Goal: Task Accomplishment & Management: Manage account settings

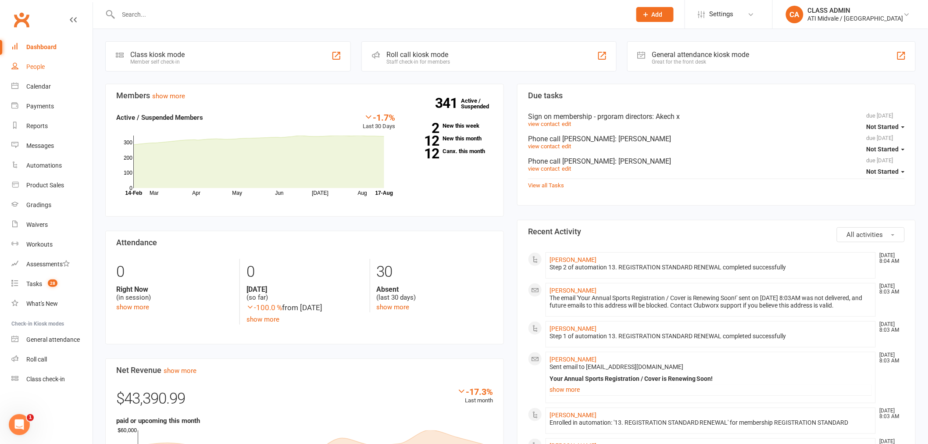
click at [38, 69] on div "People" at bounding box center [35, 66] width 18 height 7
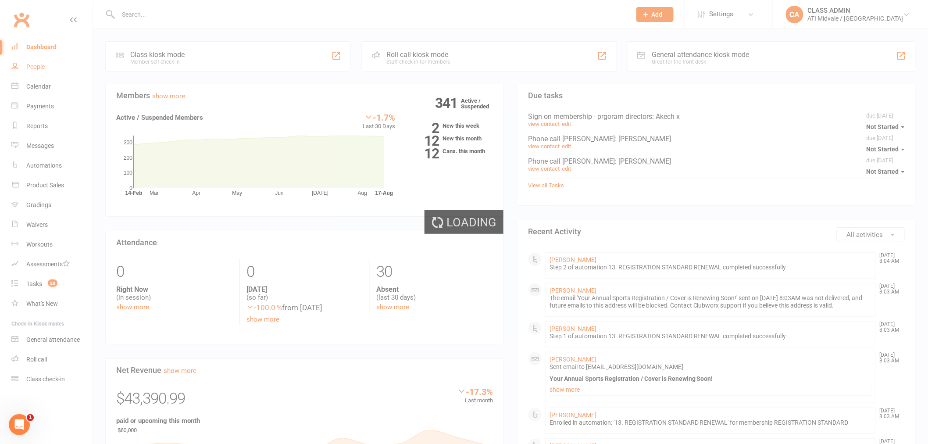
select select "100"
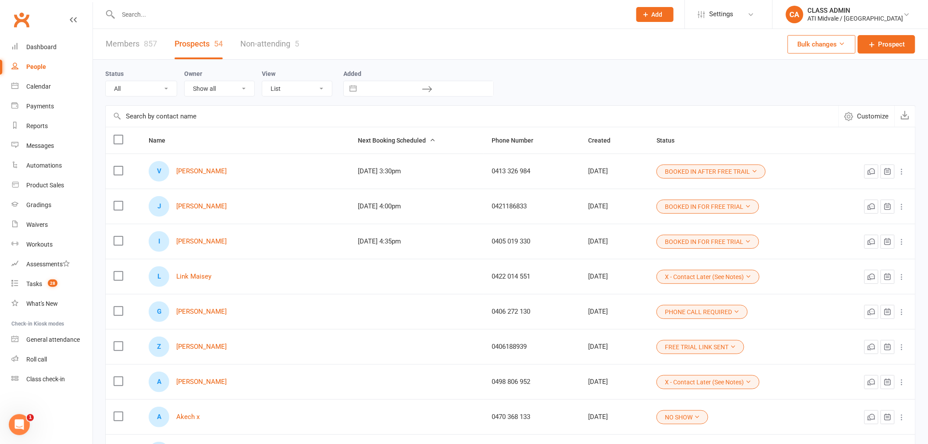
click at [430, 141] on icon "button" at bounding box center [433, 140] width 6 height 6
click at [32, 125] on div "Reports" at bounding box center [36, 125] width 21 height 7
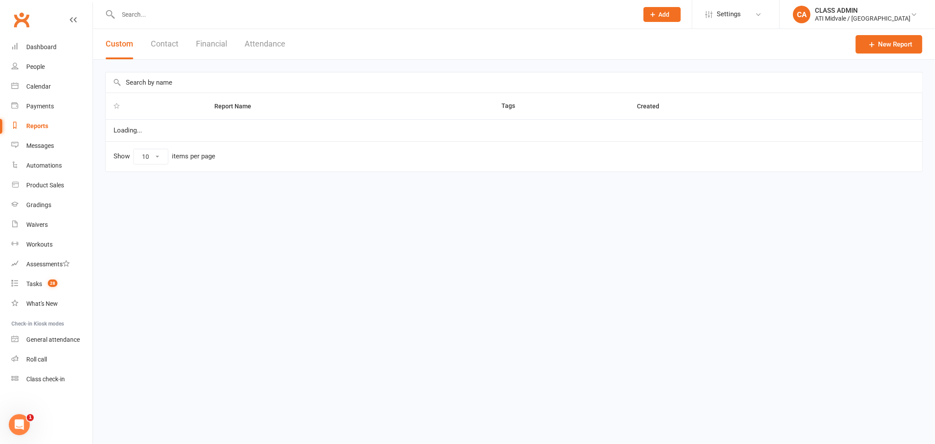
select select "100"
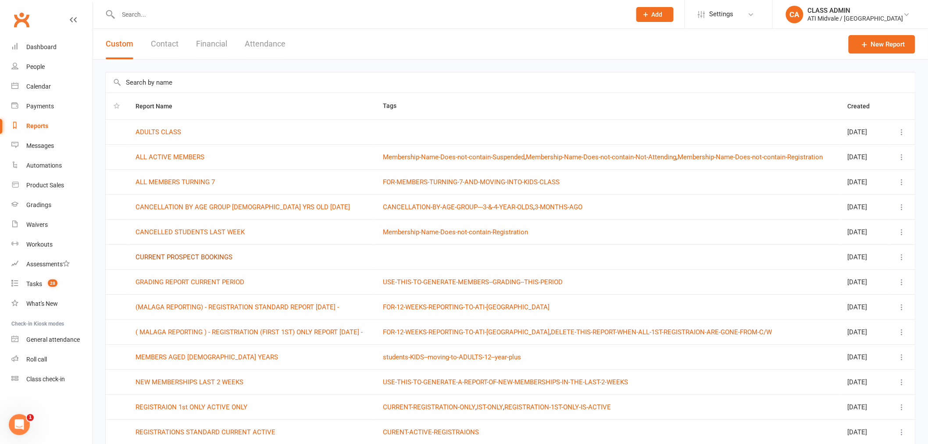
click at [202, 261] on link "CURRENT PROSPECT BOOKINGS" at bounding box center [183, 257] width 97 height 8
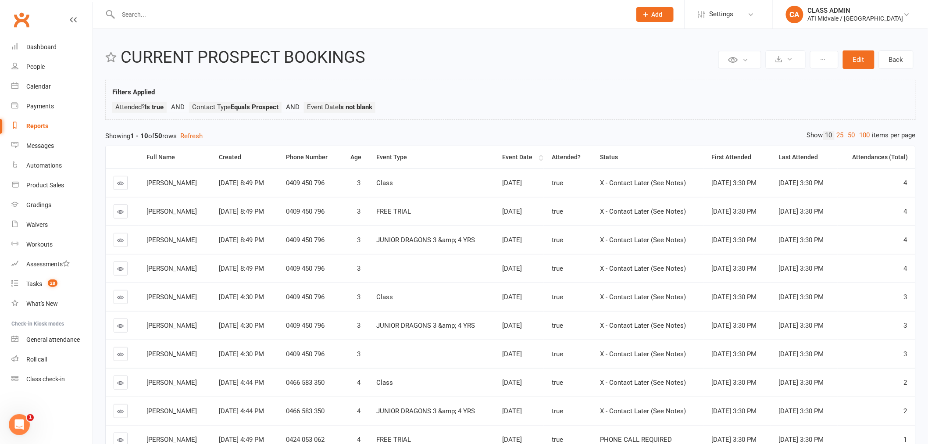
click at [540, 158] on th "Event Date" at bounding box center [519, 157] width 50 height 22
click at [537, 157] on th "Event Date" at bounding box center [519, 157] width 50 height 22
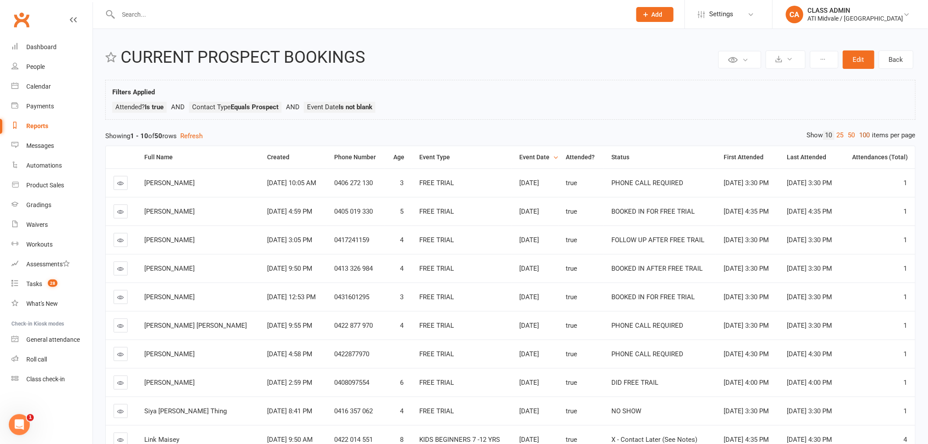
click at [864, 135] on link "100" at bounding box center [864, 135] width 15 height 9
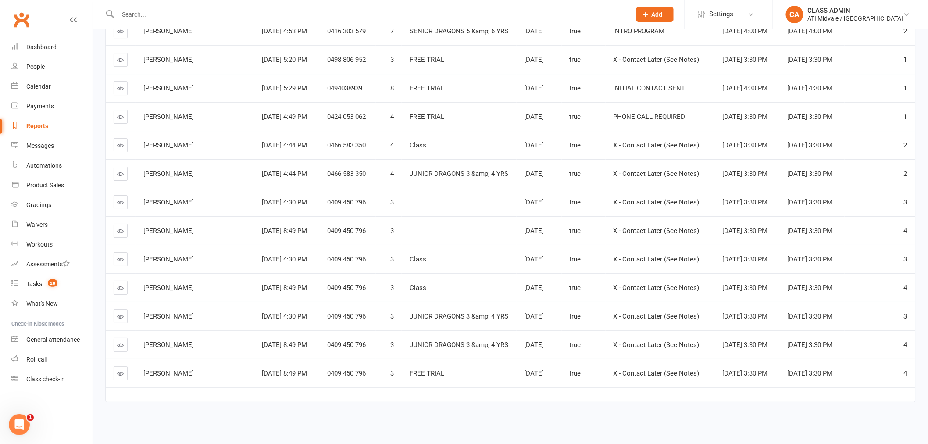
scroll to position [1243, 0]
drag, startPoint x: 199, startPoint y: 366, endPoint x: 143, endPoint y: 366, distance: 56.1
click at [143, 369] on span "Thomas Dinnington" at bounding box center [168, 373] width 50 height 8
copy span "Thomas Dinnington"
drag, startPoint x: 194, startPoint y: 307, endPoint x: 142, endPoint y: 307, distance: 52.6
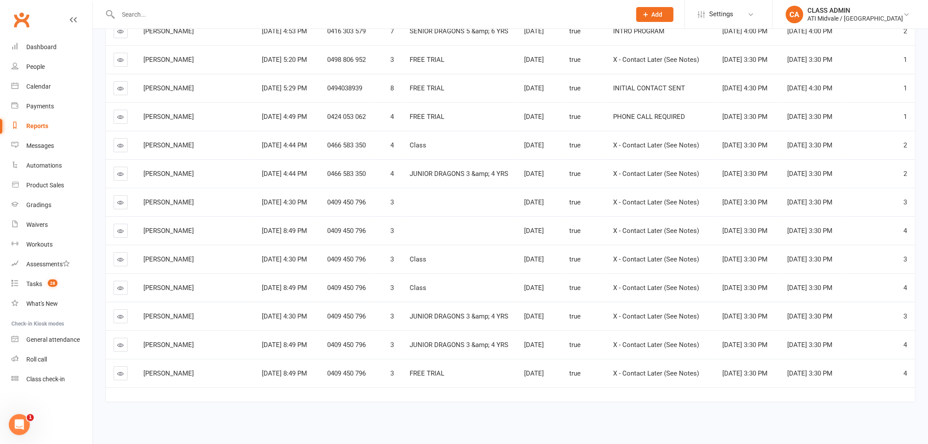
click at [142, 307] on td "Claire Dinnington" at bounding box center [194, 316] width 118 height 28
drag, startPoint x: 188, startPoint y: 164, endPoint x: 141, endPoint y: 164, distance: 46.9
click at [141, 164] on td "Nelio Chapman" at bounding box center [194, 173] width 118 height 28
copy span "Nelio Chapman"
drag, startPoint x: 180, startPoint y: 106, endPoint x: 142, endPoint y: 105, distance: 38.2
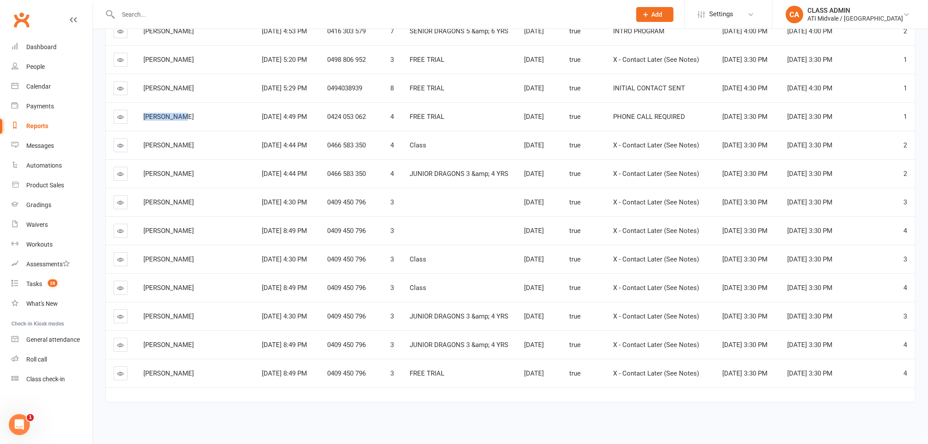
click at [142, 105] on td "Miles Clark" at bounding box center [194, 116] width 118 height 28
copy span "Miles Clark"
drag, startPoint x: 207, startPoint y: 74, endPoint x: 142, endPoint y: 75, distance: 64.9
click at [142, 75] on td "[PERSON_NAME]" at bounding box center [194, 88] width 118 height 28
copy span "[PERSON_NAME]"
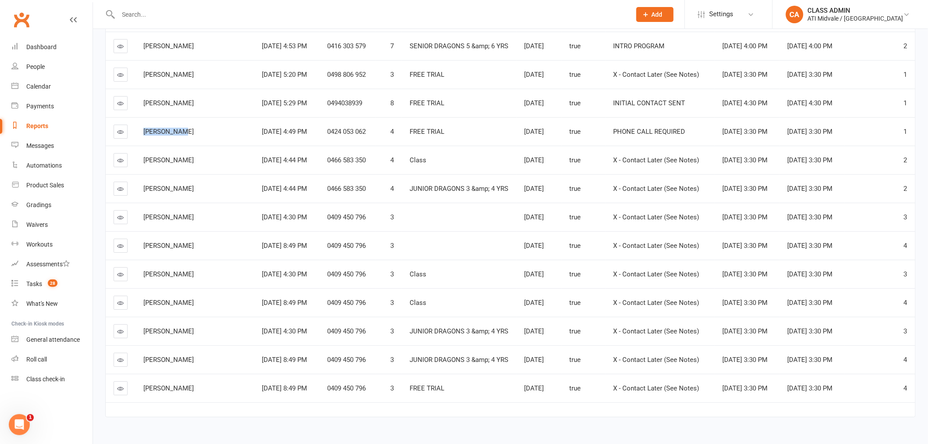
scroll to position [1146, 0]
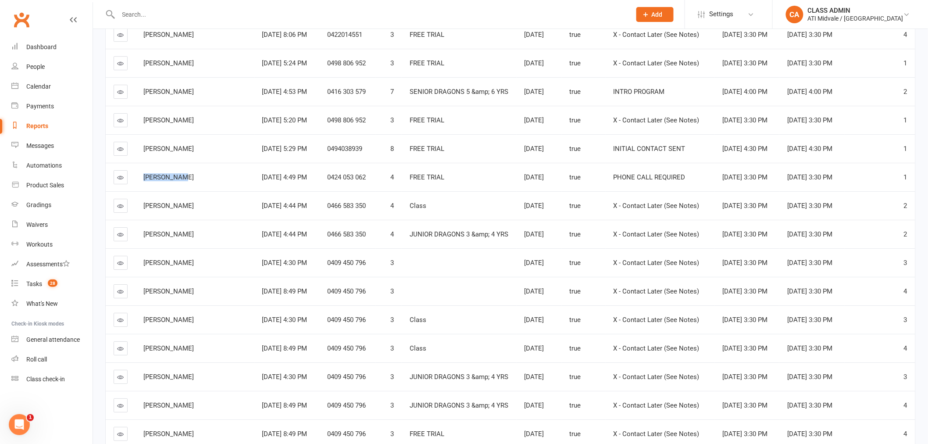
drag, startPoint x: 196, startPoint y: 146, endPoint x: 145, endPoint y: 143, distance: 51.3
click at [145, 124] on div "Sienna McCauley" at bounding box center [194, 120] width 103 height 7
copy span "Sienna McCauley"
drag, startPoint x: 189, startPoint y: 116, endPoint x: 142, endPoint y: 114, distance: 46.5
click at [142, 106] on td "Luke Wheldon" at bounding box center [194, 91] width 118 height 28
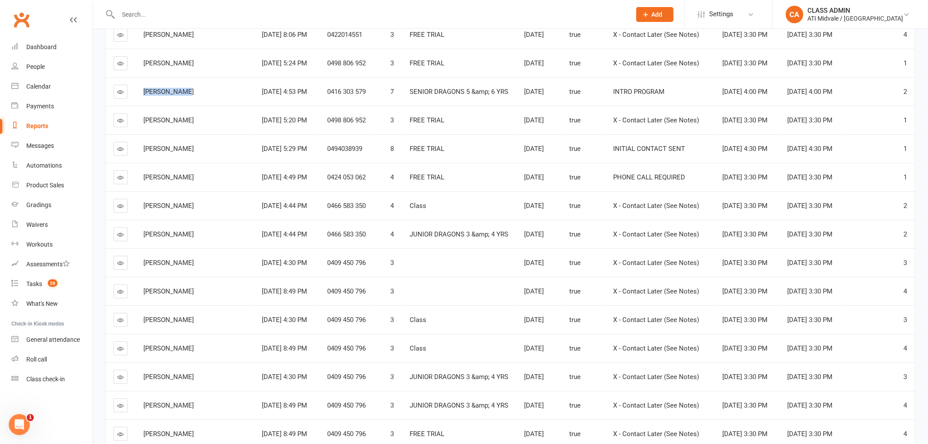
copy span "Luke Wheldon"
drag, startPoint x: 170, startPoint y: 84, endPoint x: 142, endPoint y: 84, distance: 27.6
click at [142, 77] on td "Ava McCauley" at bounding box center [194, 63] width 118 height 28
copy span "Ava McCauley"
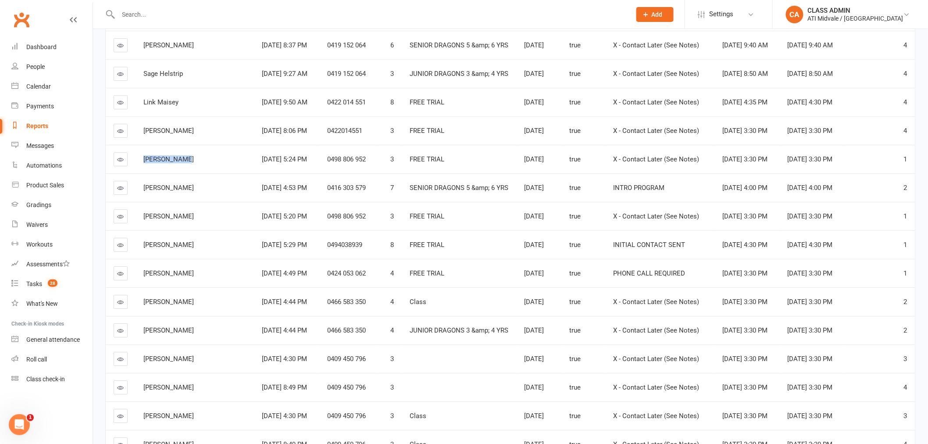
scroll to position [1048, 0]
drag, startPoint x: 181, startPoint y: 154, endPoint x: 141, endPoint y: 153, distance: 40.3
click at [141, 146] on td "Reid Maisey" at bounding box center [194, 131] width 118 height 28
copy span "Reid Maisey"
drag, startPoint x: 179, startPoint y: 123, endPoint x: 138, endPoint y: 125, distance: 41.3
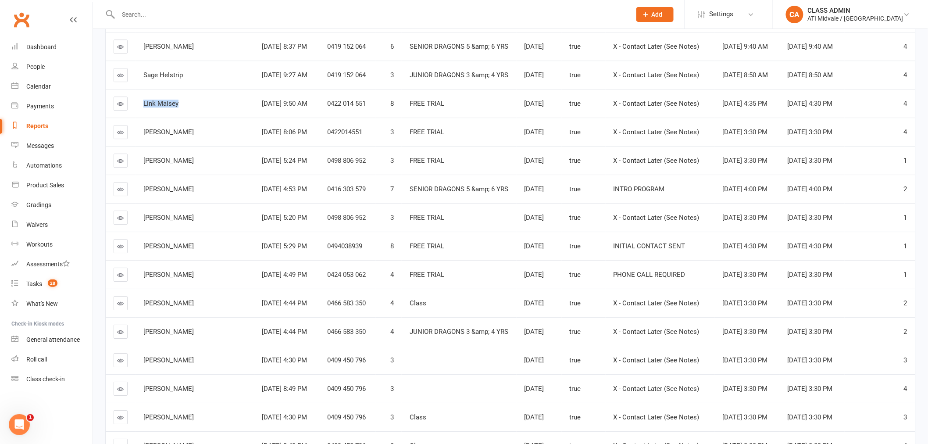
click at [138, 117] on td "Link Maisey" at bounding box center [194, 103] width 118 height 28
copy span "Link Maisey"
drag, startPoint x: 185, startPoint y: 95, endPoint x: 144, endPoint y: 94, distance: 41.7
click at [144, 79] on div "Sage Helstrip" at bounding box center [194, 74] width 103 height 7
copy span "Sage Helstrip"
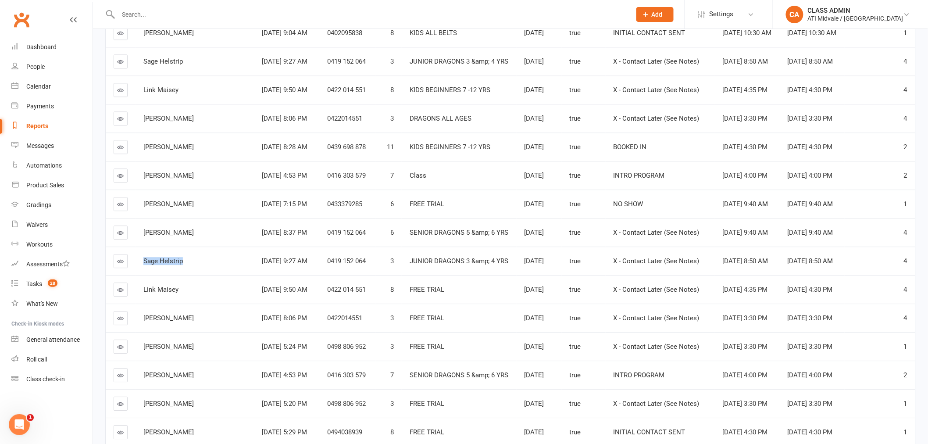
scroll to position [853, 0]
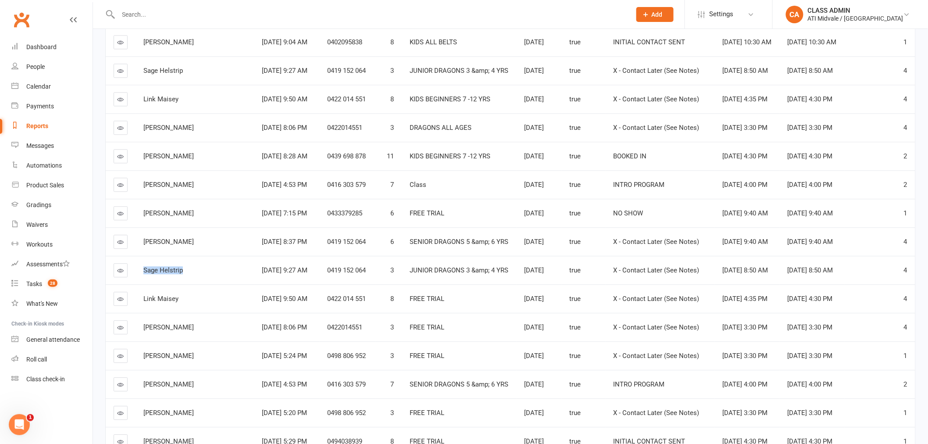
drag, startPoint x: 190, startPoint y: 266, endPoint x: 139, endPoint y: 259, distance: 52.2
click at [139, 256] on td "Mabel Helstrip" at bounding box center [194, 241] width 118 height 28
drag, startPoint x: 164, startPoint y: 231, endPoint x: 137, endPoint y: 231, distance: 27.6
click at [137, 227] on td "Elliot Clays" at bounding box center [194, 213] width 118 height 28
drag, startPoint x: 178, startPoint y: 231, endPoint x: 142, endPoint y: 232, distance: 36.0
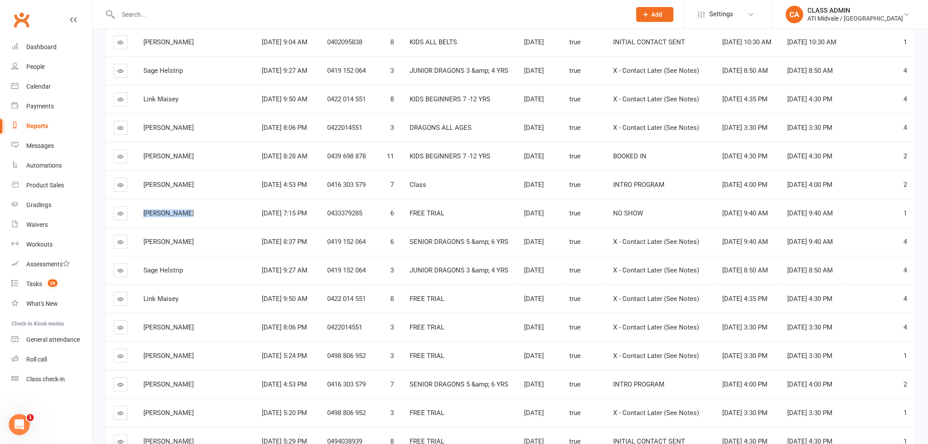
click at [142, 227] on td "Elliot Clays" at bounding box center [194, 213] width 118 height 28
drag, startPoint x: 192, startPoint y: 203, endPoint x: 138, endPoint y: 204, distance: 53.9
click at [138, 199] on td "Luke Wheldon" at bounding box center [194, 184] width 118 height 28
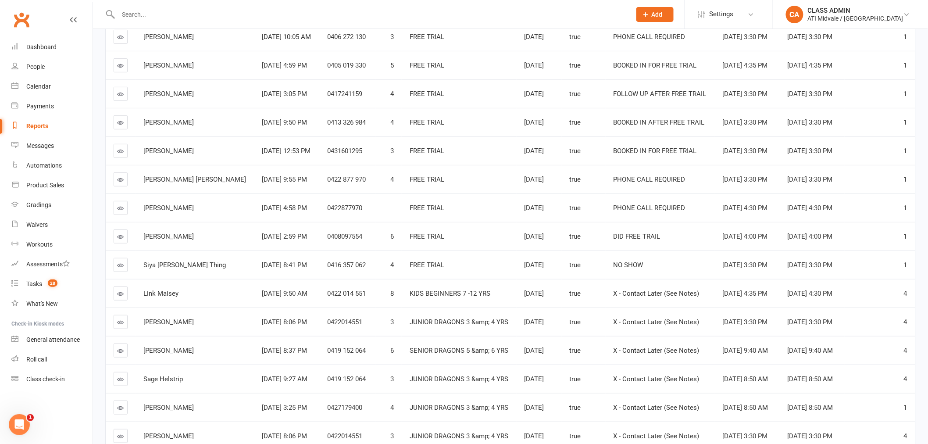
scroll to position [0, 0]
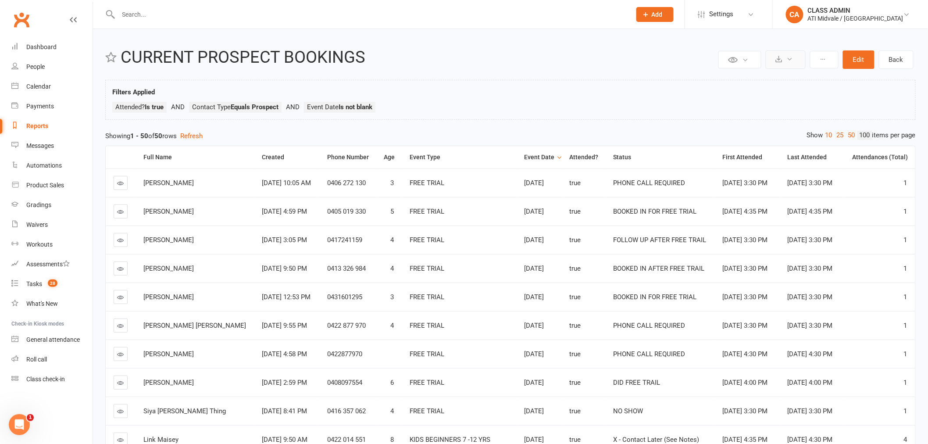
click at [776, 63] on button at bounding box center [785, 59] width 40 height 18
drag, startPoint x: 748, startPoint y: 79, endPoint x: 737, endPoint y: 96, distance: 19.9
click at [747, 79] on link "Export to CSV" at bounding box center [759, 81] width 92 height 18
click at [133, 11] on input "text" at bounding box center [370, 14] width 509 height 12
paste input "[PERSON_NAME]"
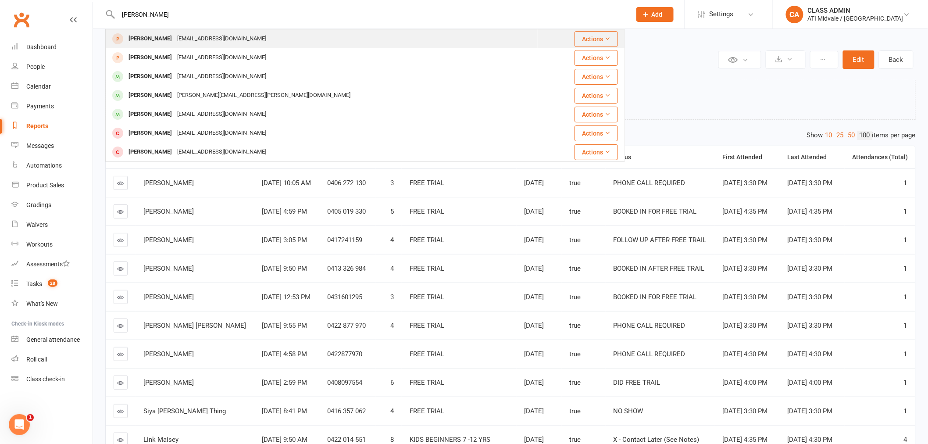
type input "[PERSON_NAME]"
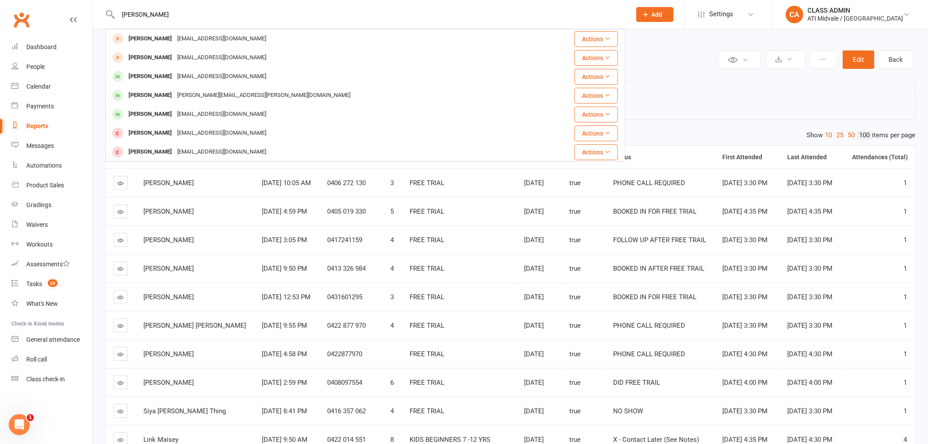
drag, startPoint x: 138, startPoint y: 37, endPoint x: 136, endPoint y: 63, distance: 26.0
click at [137, 37] on div "[PERSON_NAME]" at bounding box center [150, 38] width 49 height 13
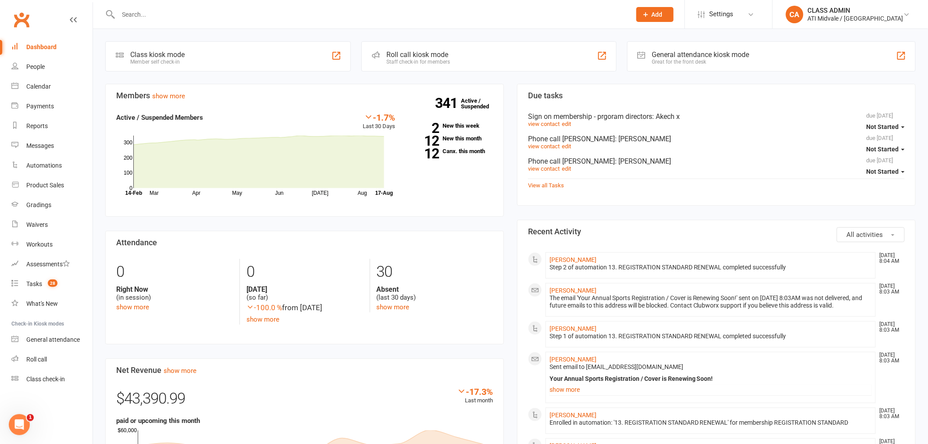
click at [169, 10] on input "text" at bounding box center [370, 14] width 509 height 12
paste input "Thomas Dinnington"
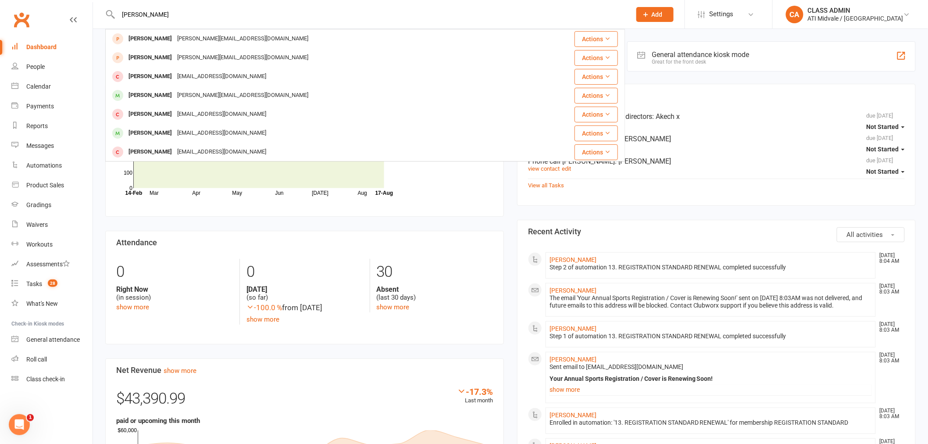
drag, startPoint x: 179, startPoint y: 14, endPoint x: 95, endPoint y: 11, distance: 83.8
click at [96, 11] on react-component "Thomas Dinnington Thomas Dinnington catherine.gray958@gmail.com Actions Claire …" at bounding box center [312, 14] width 625 height 28
paste input "Nelio Chapma"
drag, startPoint x: 203, startPoint y: 18, endPoint x: 94, endPoint y: 15, distance: 109.2
click at [94, 16] on react-component "Nelio Chapman Nelio Chapman vickynelly@hotmail.com Actions Chase Bruz tanya_de@…" at bounding box center [312, 14] width 625 height 28
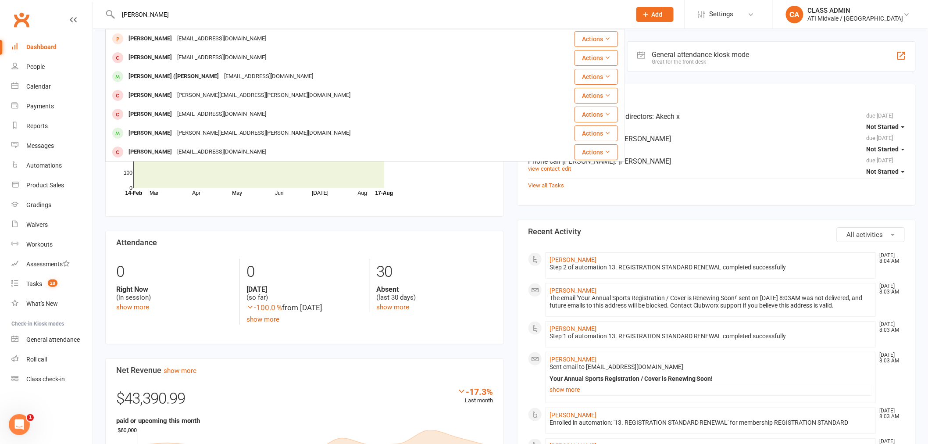
paste input "Miles Clark"
drag, startPoint x: 205, startPoint y: 14, endPoint x: 111, endPoint y: 15, distance: 93.8
click at [111, 15] on div "Miles Clark Miles Clark rachaeltonner@yahoo.com.au Actions Clara Wasylkewycz Mi…" at bounding box center [364, 14] width 519 height 28
paste input "[PERSON_NAME]"
drag, startPoint x: 199, startPoint y: 10, endPoint x: 111, endPoint y: 10, distance: 88.6
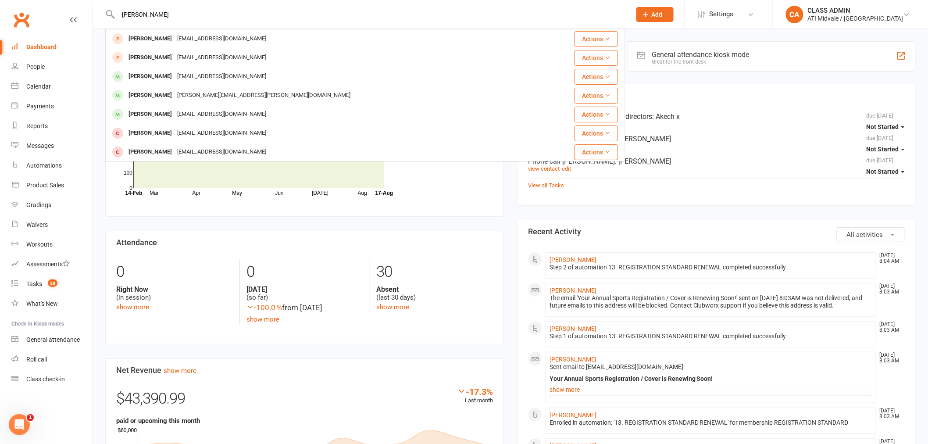
click at [111, 10] on div "Charlotte Oosthuizen Charlotte Oosthuizen lauragrantham100@gmail.com Actions Wa…" at bounding box center [364, 14] width 519 height 28
paste input "Sienna McCauley"
drag, startPoint x: 203, startPoint y: 14, endPoint x: 107, endPoint y: 14, distance: 95.1
click at [107, 14] on div "Sienna McCauley Sienna McCauley meenagh10@gmail.com Actions Sienna Hedley carme…" at bounding box center [364, 14] width 519 height 28
paste input "Luke Wheldon"
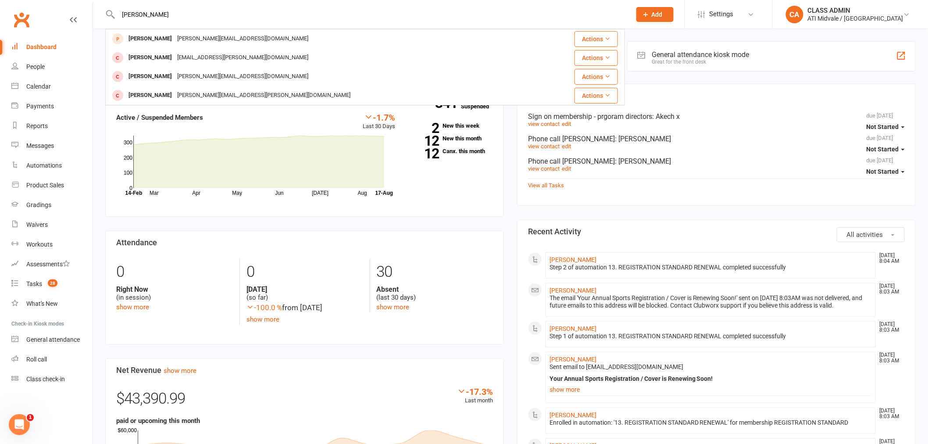
drag, startPoint x: 247, startPoint y: 17, endPoint x: 107, endPoint y: 19, distance: 139.4
click at [107, 19] on div "Luke Wheldon Luke Wheldon janine@modularsolutions.com.au Actions Laith Wharton …" at bounding box center [364, 14] width 519 height 28
paste input "Ava McCauley"
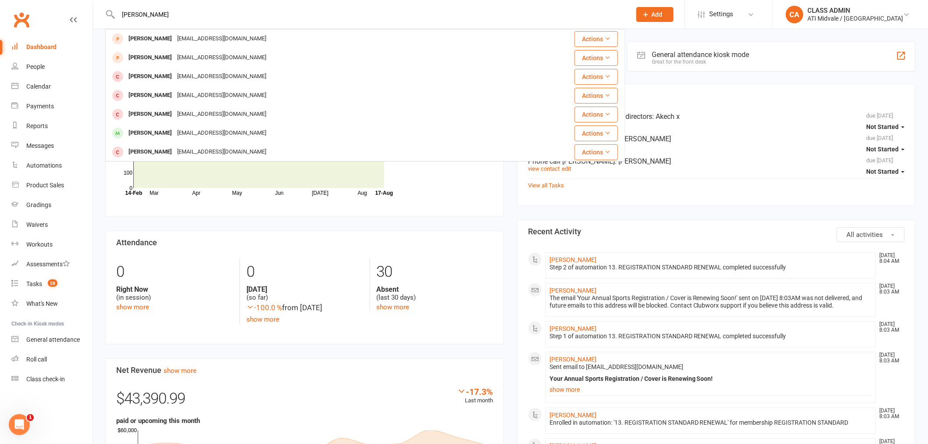
drag, startPoint x: 229, startPoint y: 13, endPoint x: 114, endPoint y: 14, distance: 114.9
click at [114, 14] on div "Ava McCauley Ava McCauley meenagh10@gmail.com Actions Sienna McCauley meenagh10…" at bounding box center [364, 14] width 519 height 28
paste input "Reid Mais"
drag, startPoint x: 224, startPoint y: 16, endPoint x: 113, endPoint y: 14, distance: 110.9
click at [113, 14] on div "Reid Maisey Reid Maisey genevieve.maisey@gmail.com Actions Link Maisey geneviev…" at bounding box center [364, 14] width 519 height 28
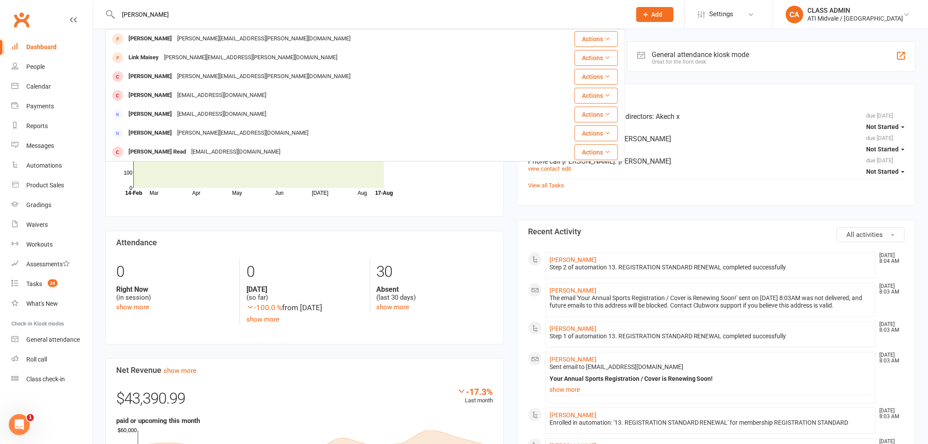
paste input "Link"
drag, startPoint x: 244, startPoint y: 18, endPoint x: 121, endPoint y: 13, distance: 123.7
click at [121, 13] on input "Link Maisey" at bounding box center [370, 14] width 509 height 12
paste input "Sage Helstrip"
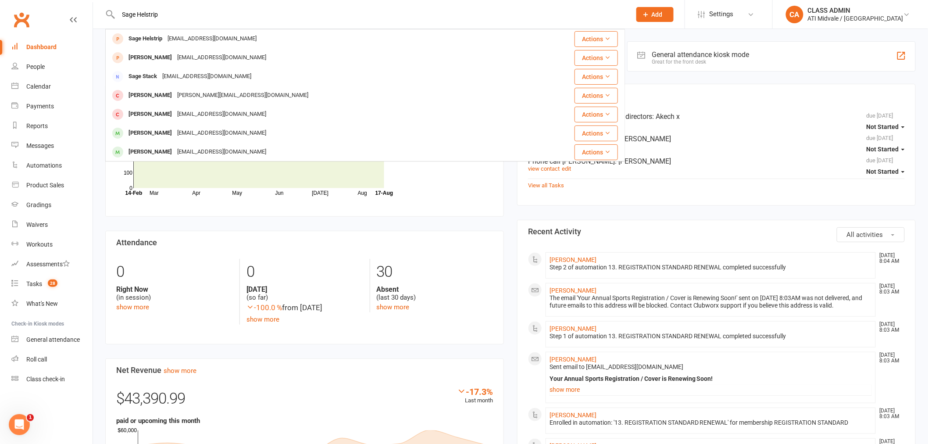
drag, startPoint x: 214, startPoint y: 12, endPoint x: 91, endPoint y: 11, distance: 123.2
click at [91, 2] on header "Sage Helstrip Sage Helstrip matthelstrip@hotmail.com Actions Mabel Helstrip mat…" at bounding box center [464, 2] width 928 height 0
paste input "Mabel"
drag, startPoint x: 203, startPoint y: 12, endPoint x: 111, endPoint y: 16, distance: 92.1
click at [111, 16] on div "Mabel Helstrip Mabel Helstrip matthelstrip@hotmail.com Actions Sage Helstrip ma…" at bounding box center [364, 14] width 519 height 28
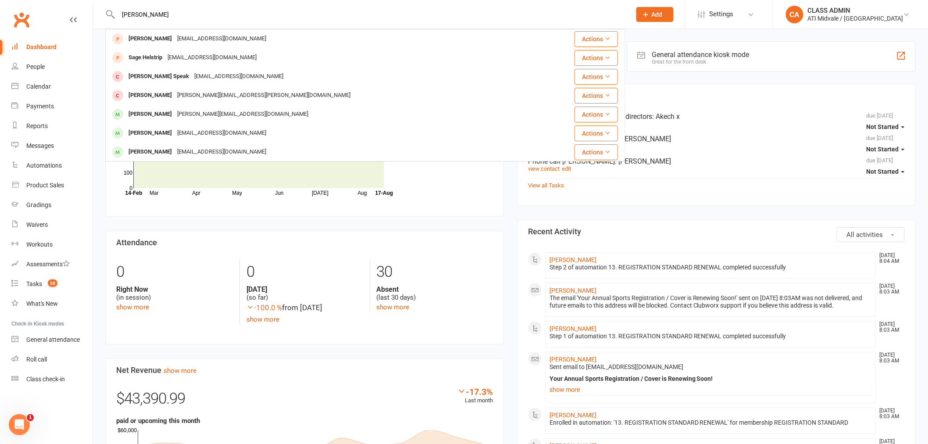
paste input "Elliot Clays"
drag, startPoint x: 198, startPoint y: 13, endPoint x: 107, endPoint y: 14, distance: 90.7
click at [107, 14] on div "Elliot Clays Elliot Clays Katherine.Clays@hotmail.com Actions Elliot Sapwell ka…" at bounding box center [364, 14] width 519 height 28
paste input "Luke Wheldon"
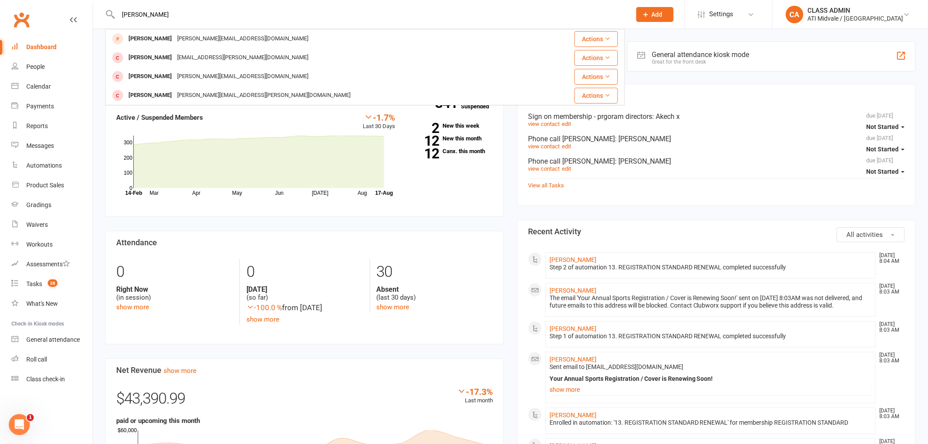
drag, startPoint x: 189, startPoint y: 18, endPoint x: 111, endPoint y: 18, distance: 77.6
click at [111, 18] on div "Luke Wheldon Luke Wheldon janine@modularsolutions.com.au Actions Laith Wharton …" at bounding box center [364, 14] width 519 height 28
paste input "Thomas Dinningt"
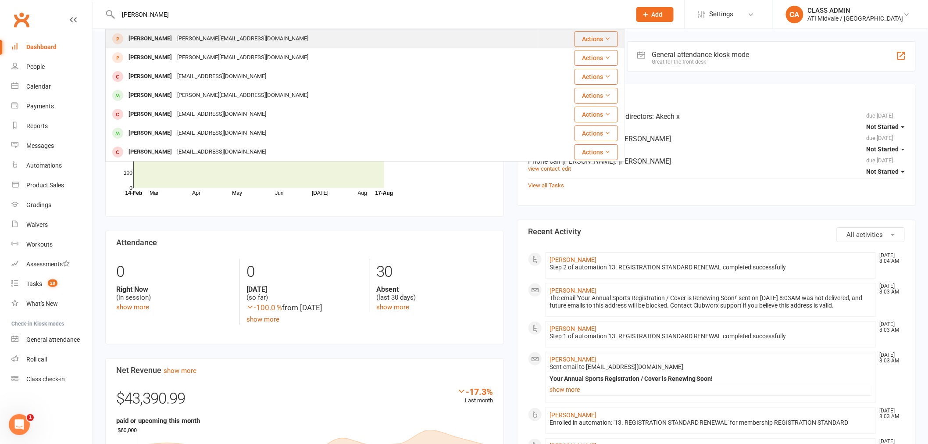
type input "Thomas Dinnington"
click at [155, 40] on div "Thomas Dinnington" at bounding box center [150, 38] width 49 height 13
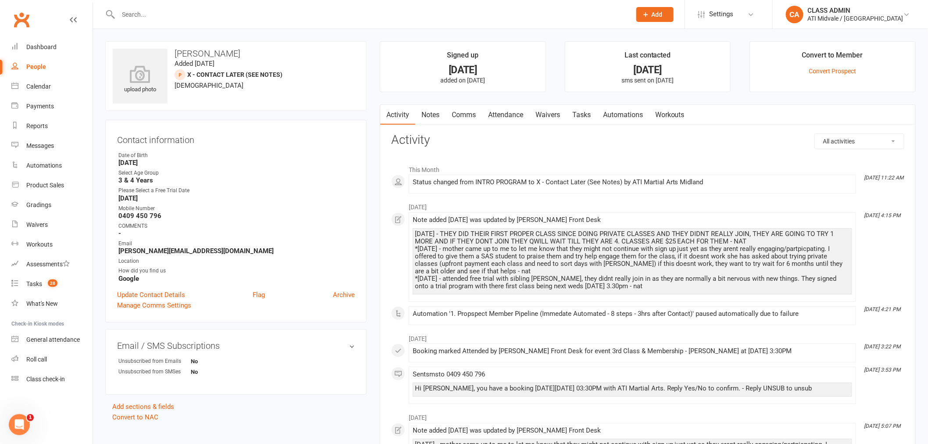
click at [222, 11] on input "text" at bounding box center [370, 14] width 509 height 12
paste input "Nelio Chapman"
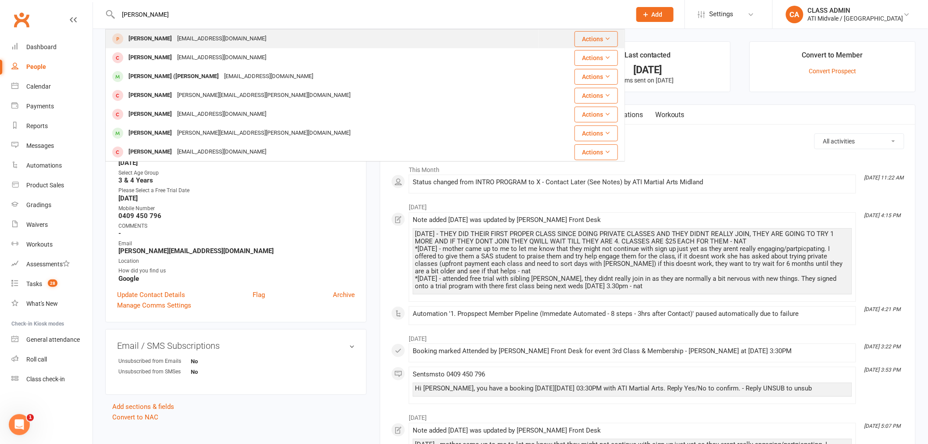
type input "Nelio Chapman"
click at [158, 38] on div "Nelio Chapman" at bounding box center [150, 38] width 49 height 13
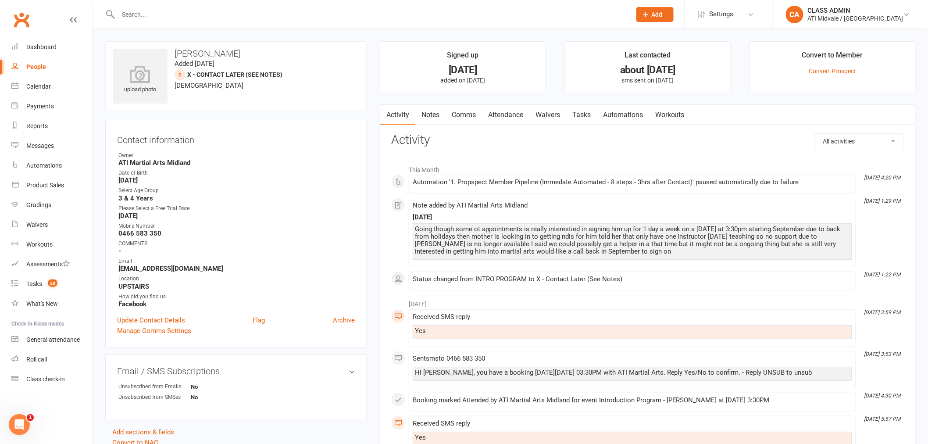
click at [165, 14] on input "text" at bounding box center [370, 14] width 509 height 12
type input "j"
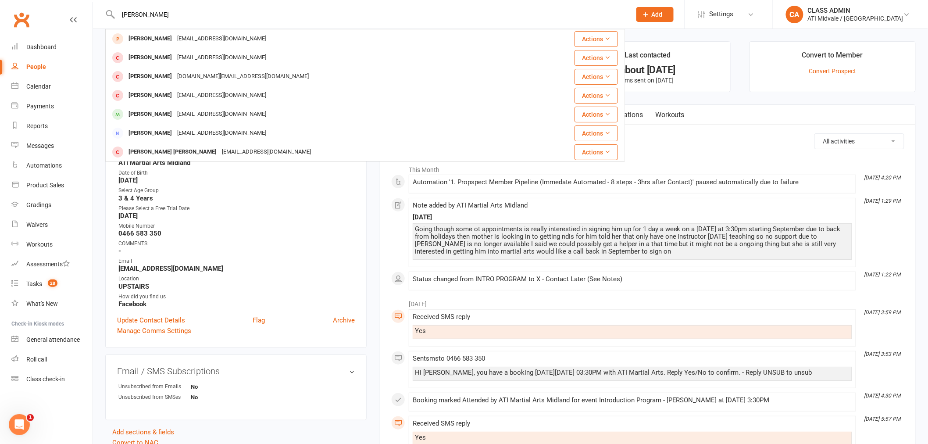
type input "miles clarke"
click at [148, 35] on div "Miles Clark" at bounding box center [150, 38] width 49 height 13
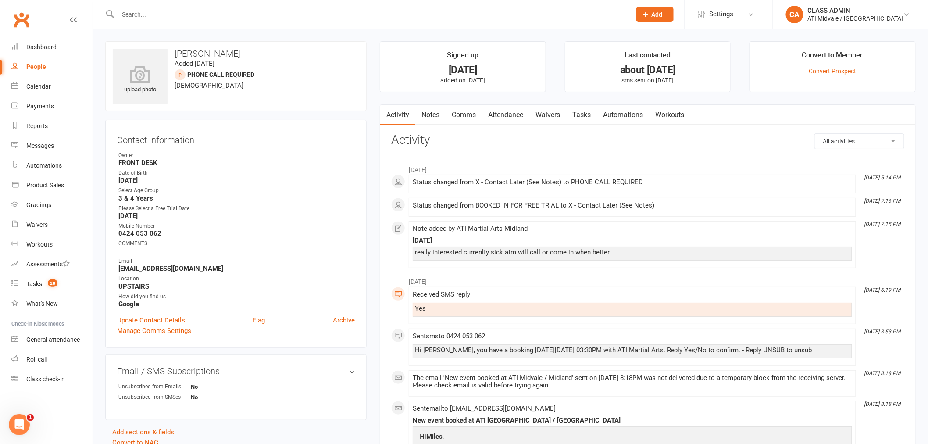
click at [429, 112] on link "Notes" at bounding box center [430, 115] width 30 height 20
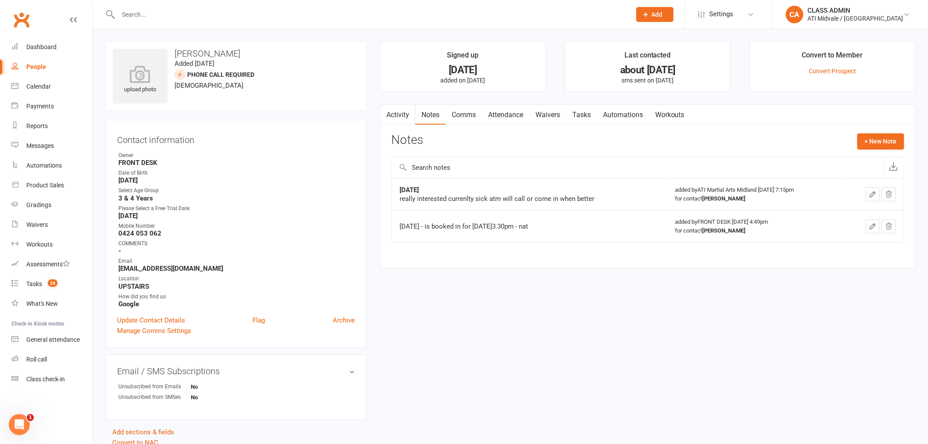
click at [190, 14] on input "text" at bounding box center [370, 14] width 509 height 12
paste input "[PERSON_NAME]"
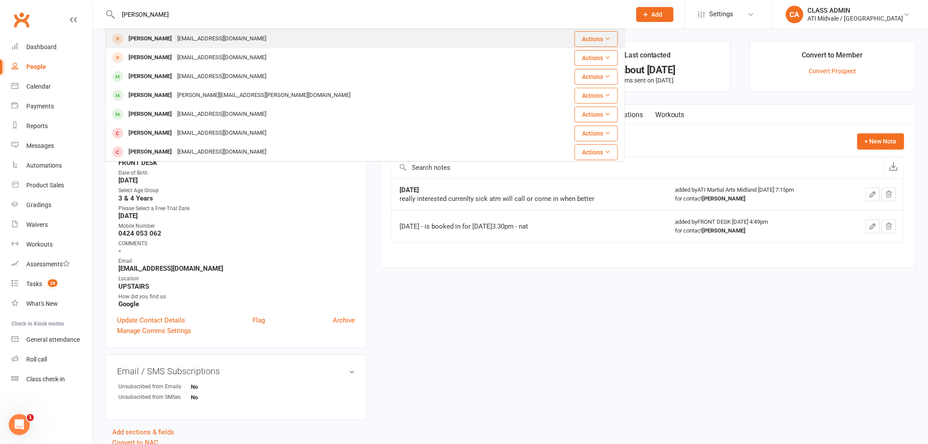
type input "[PERSON_NAME]"
click at [164, 40] on div "[PERSON_NAME]" at bounding box center [150, 38] width 49 height 13
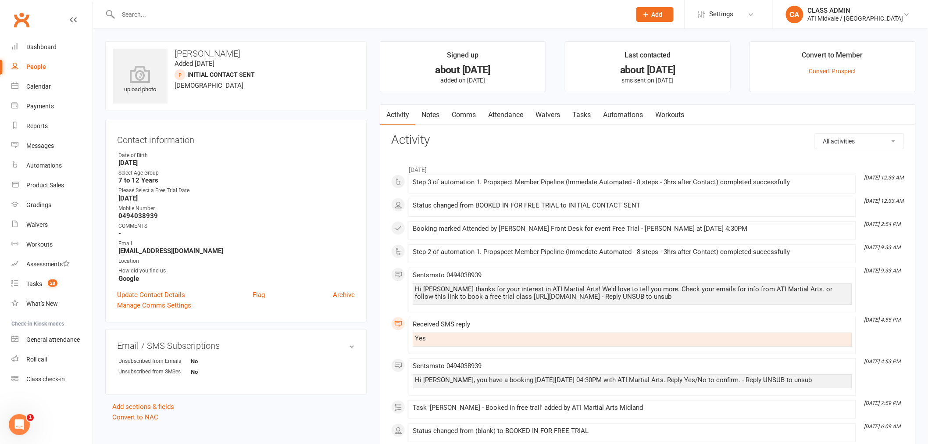
click at [431, 113] on link "Notes" at bounding box center [430, 115] width 30 height 20
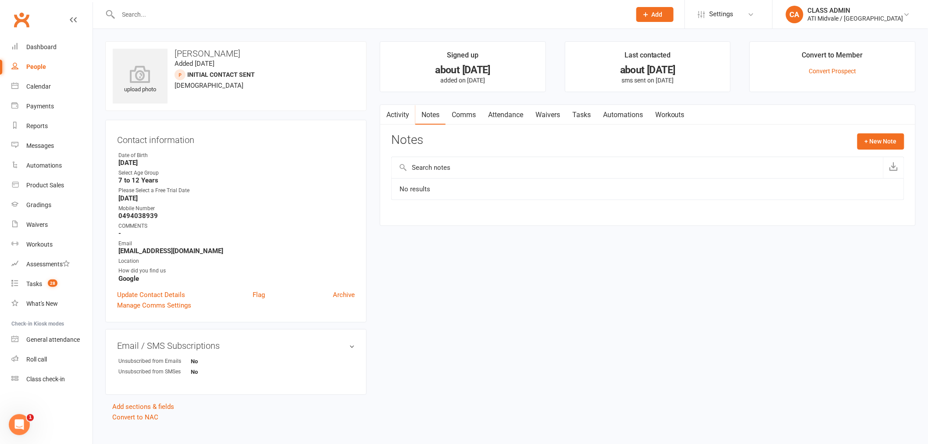
click at [404, 113] on link "Activity" at bounding box center [397, 115] width 35 height 20
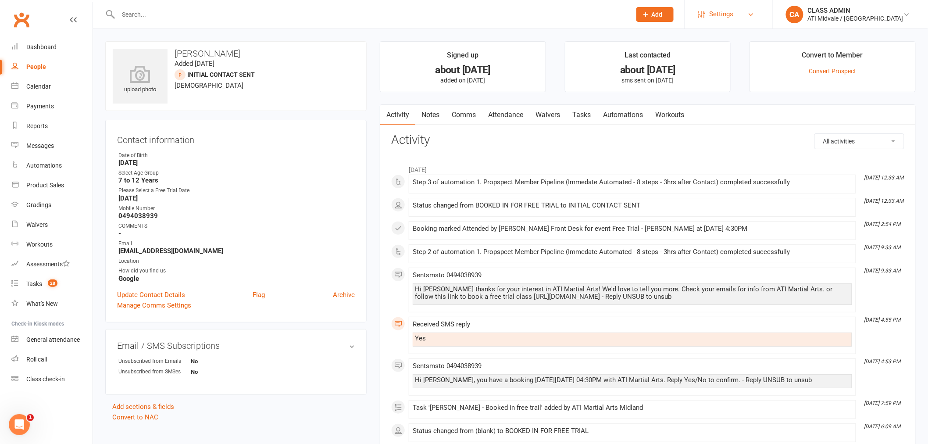
click at [733, 14] on span "Settings" at bounding box center [721, 14] width 24 height 20
click at [730, 141] on link "Customize Contacts" at bounding box center [728, 142] width 87 height 20
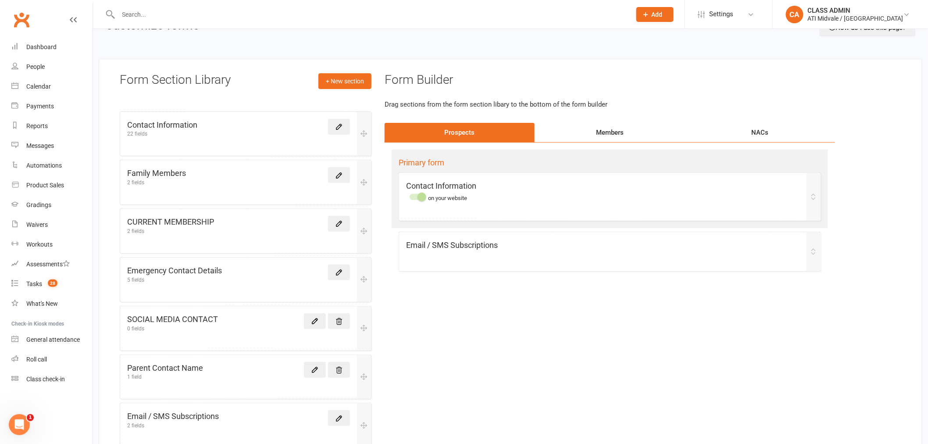
scroll to position [18, 0]
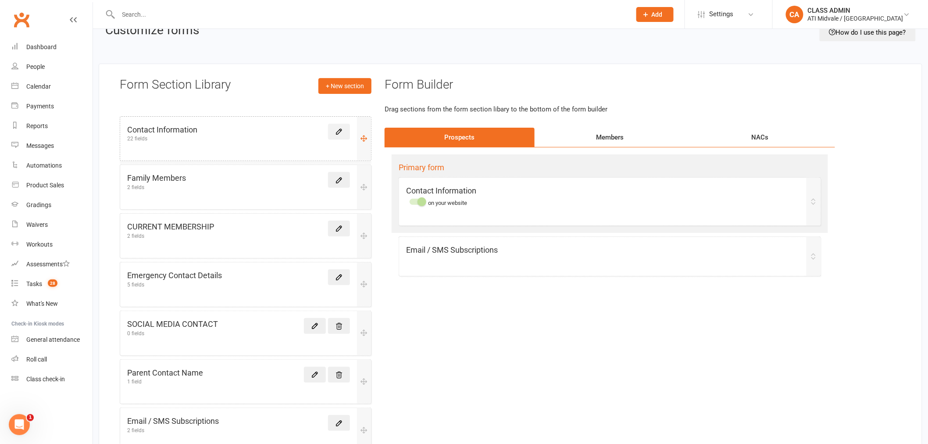
click at [339, 129] on icon at bounding box center [338, 131] width 5 height 5
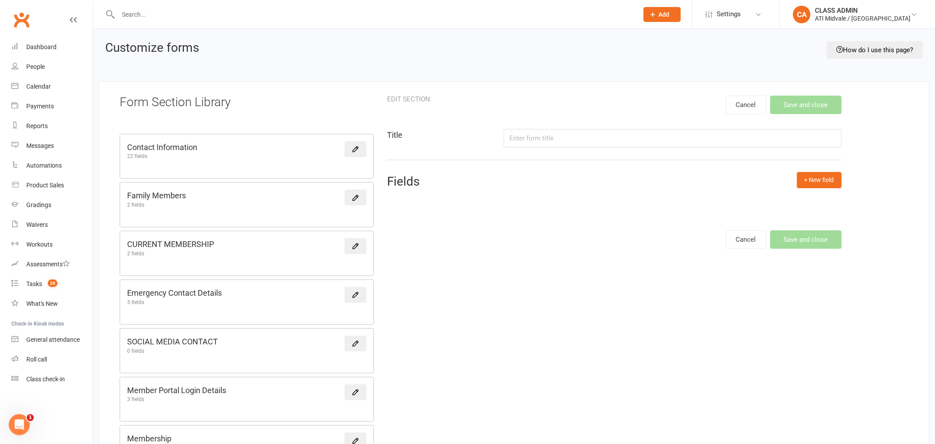
type input "Contact Information"
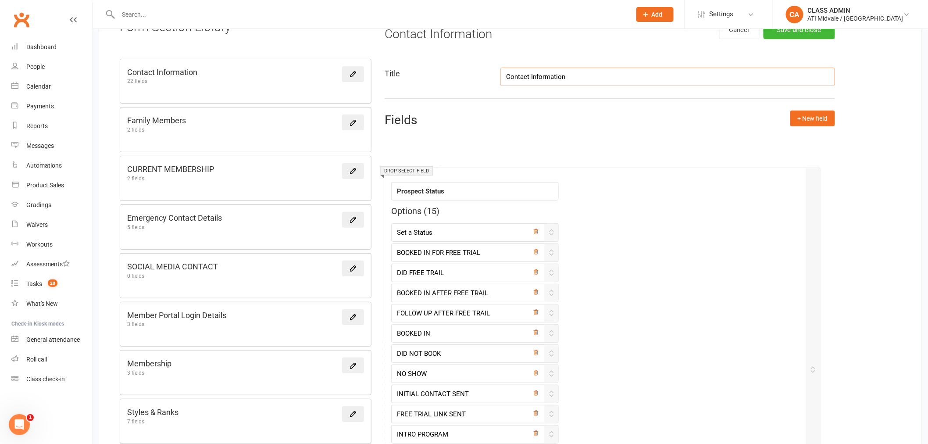
scroll to position [107, 0]
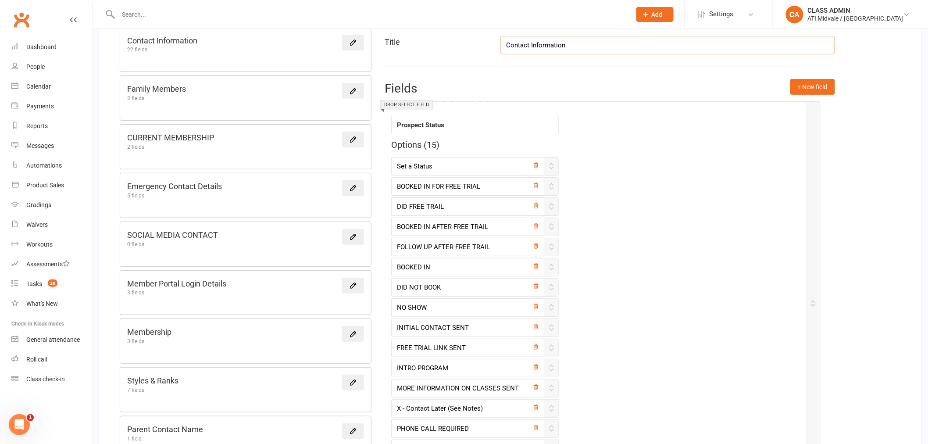
drag, startPoint x: 821, startPoint y: 274, endPoint x: 813, endPoint y: 299, distance: 25.4
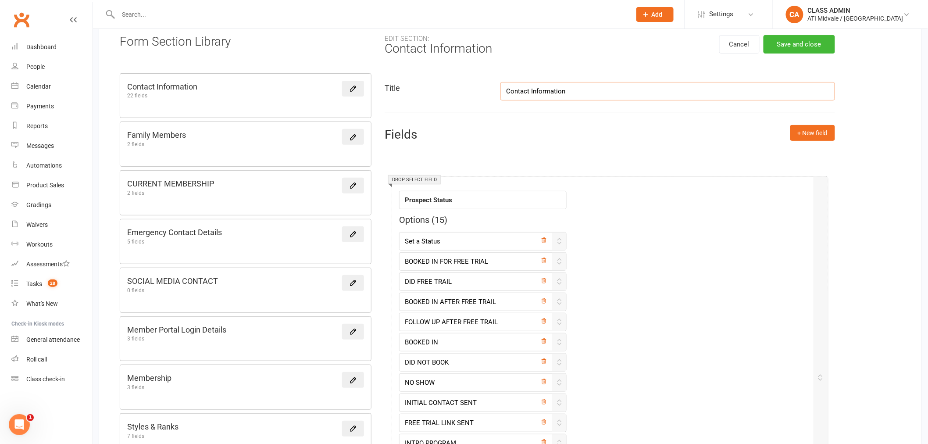
scroll to position [58, 0]
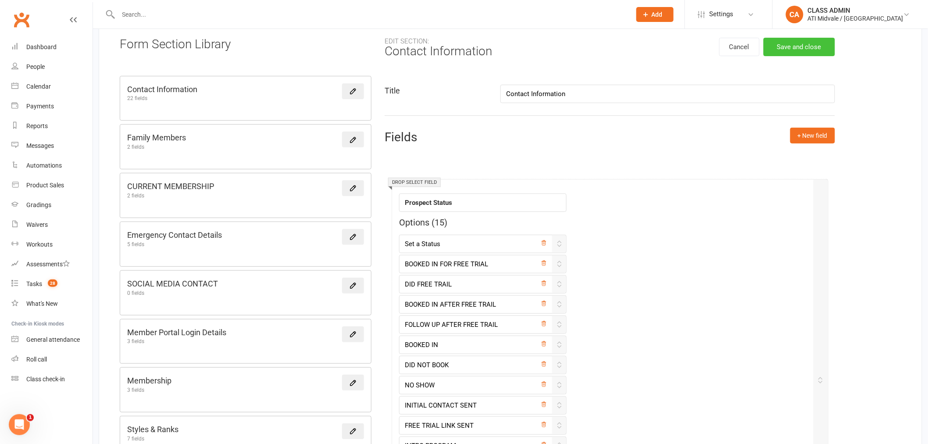
click at [787, 46] on button "Save and close" at bounding box center [798, 47] width 71 height 18
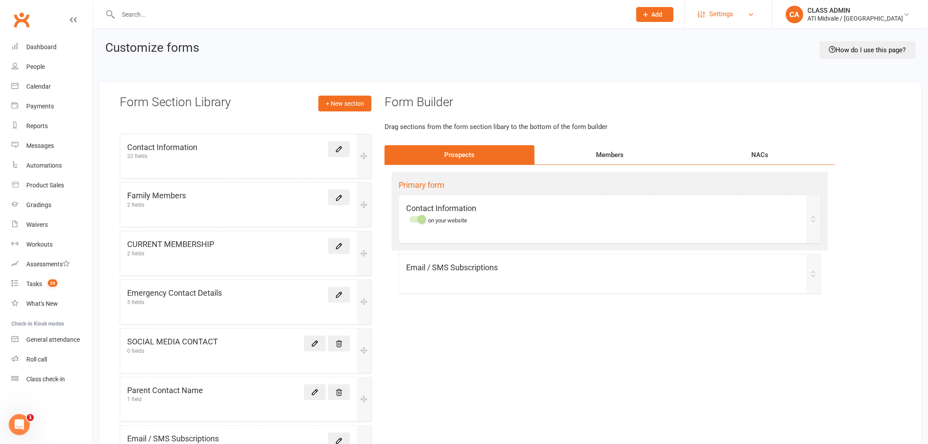
click at [733, 16] on span "Settings" at bounding box center [721, 14] width 24 height 20
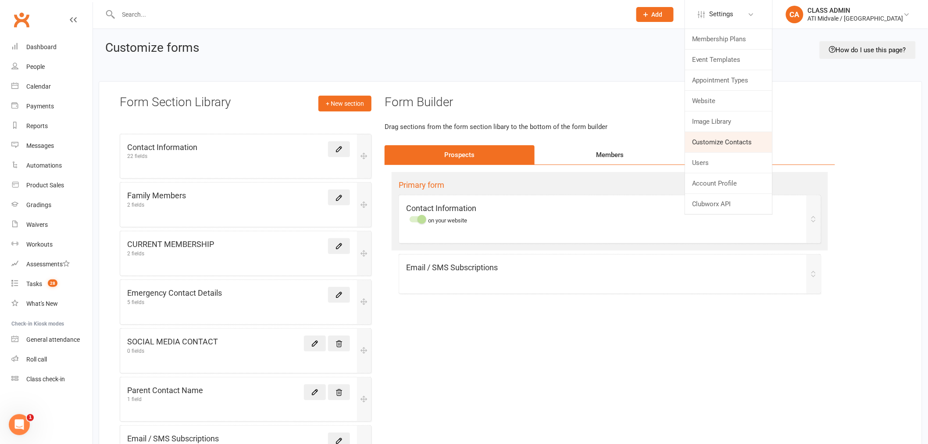
click at [750, 141] on link "Customize Contacts" at bounding box center [728, 142] width 87 height 20
click at [341, 148] on icon at bounding box center [338, 148] width 5 height 5
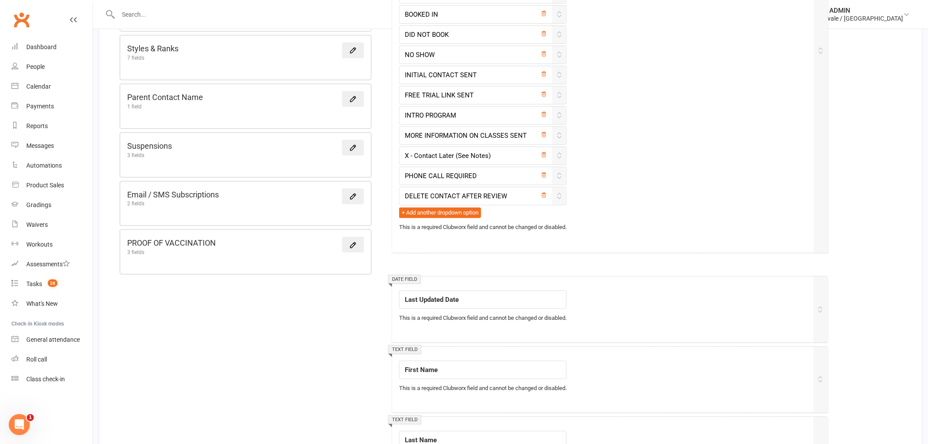
scroll to position [420, 0]
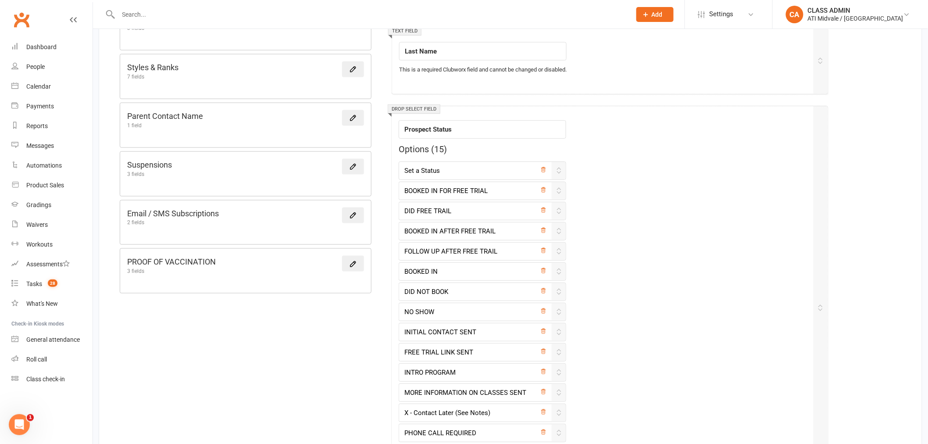
drag, startPoint x: 818, startPoint y: 133, endPoint x: 817, endPoint y: 445, distance: 311.7
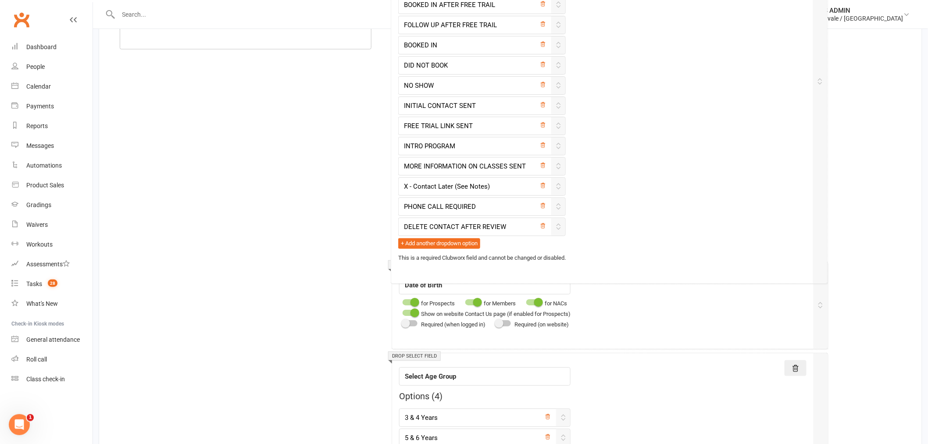
scroll to position [655, 0]
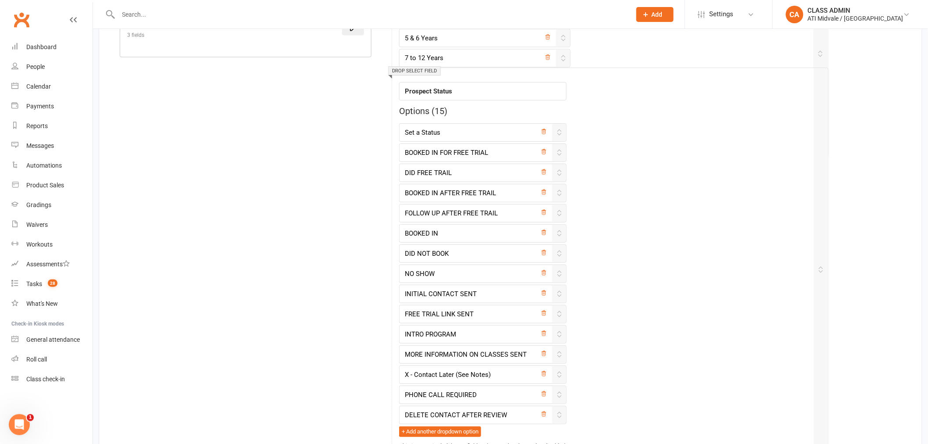
drag, startPoint x: 823, startPoint y: 184, endPoint x: 822, endPoint y: 402, distance: 217.9
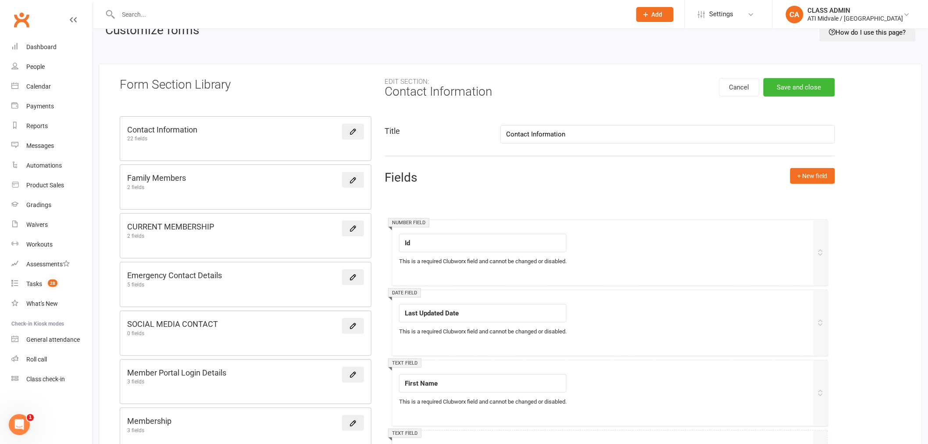
scroll to position [0, 0]
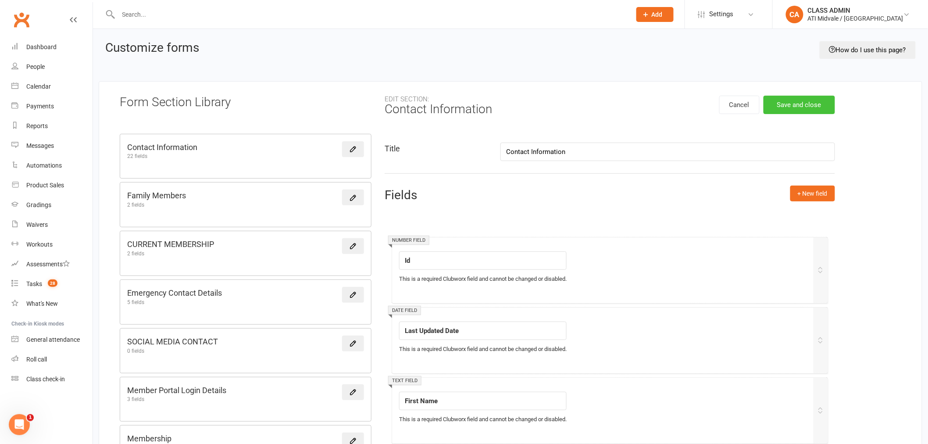
click at [778, 105] on button "Save and close" at bounding box center [798, 105] width 71 height 18
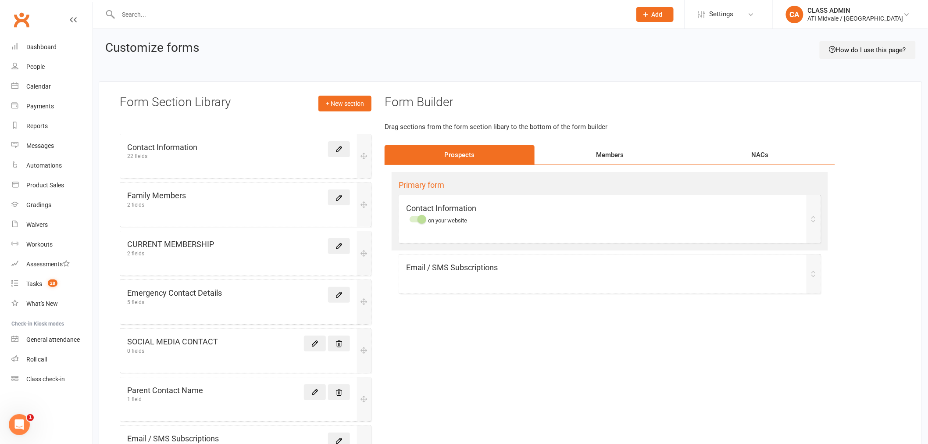
click at [850, 41] on link "How do I use this page?" at bounding box center [867, 50] width 96 height 18
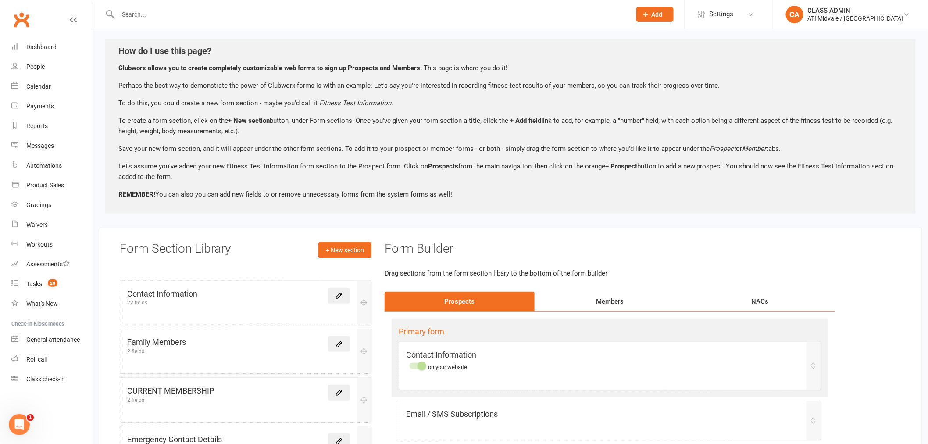
scroll to position [97, 0]
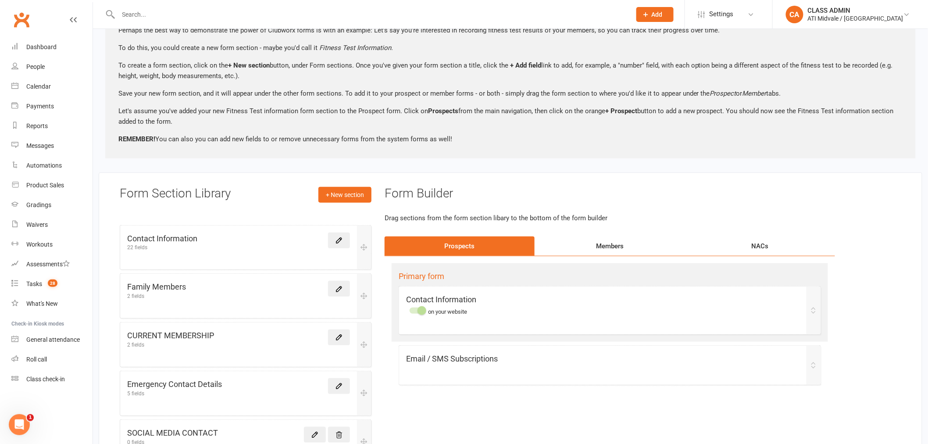
click at [615, 243] on div "Members" at bounding box center [609, 245] width 150 height 19
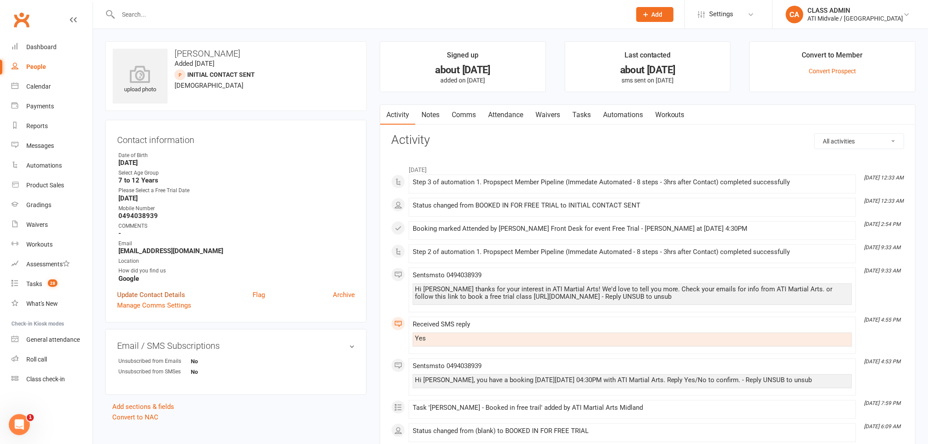
click at [142, 294] on link "Update Contact Details" at bounding box center [151, 294] width 68 height 11
